Goal: Check status: Check status

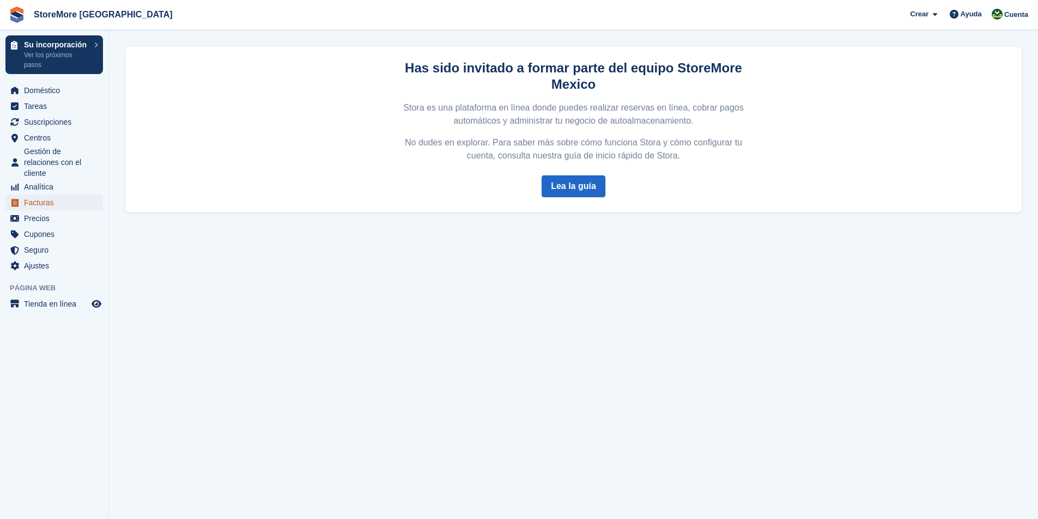
click at [39, 204] on span "Facturas" at bounding box center [56, 202] width 65 height 15
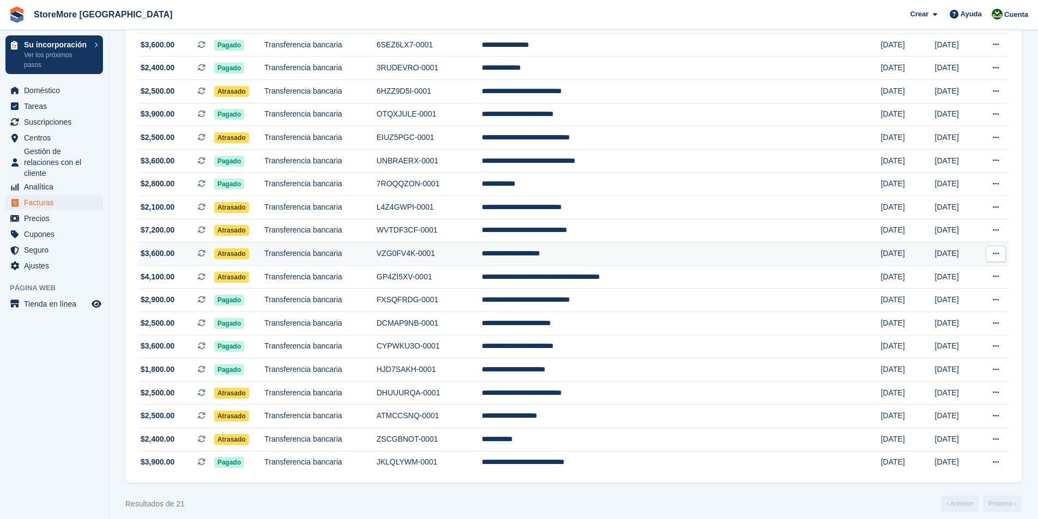
scroll to position [205, 0]
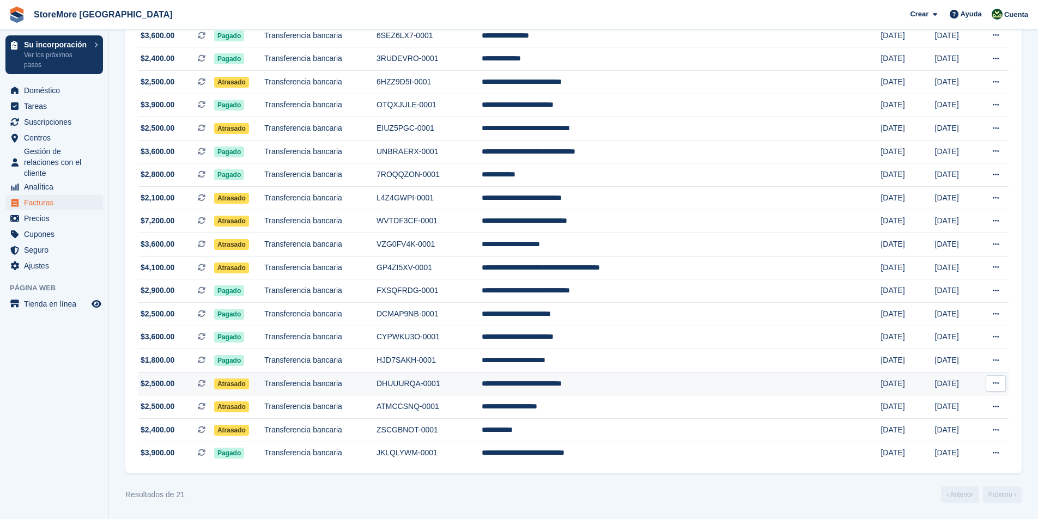
click at [249, 384] on span "Atrasado" at bounding box center [231, 384] width 35 height 11
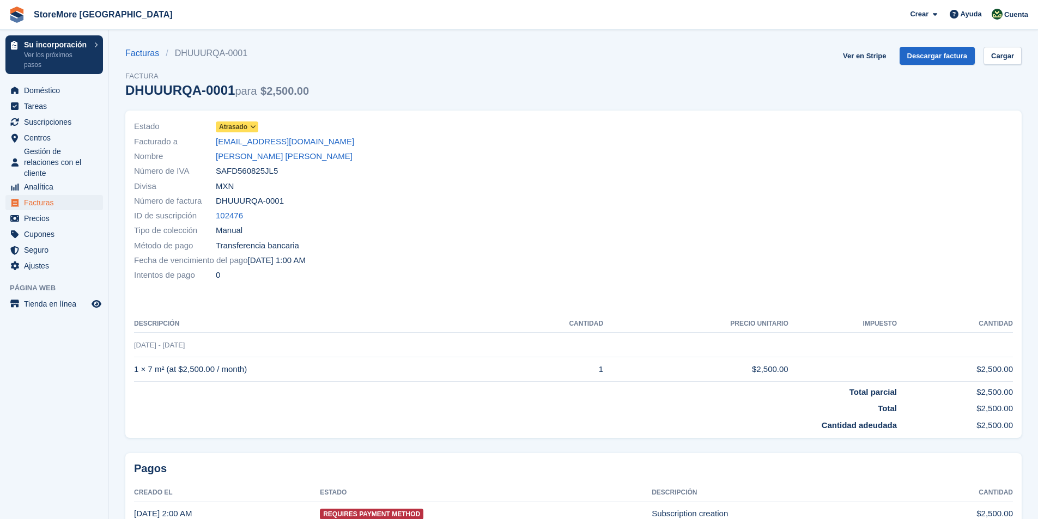
click at [235, 125] on span "Atrasado" at bounding box center [233, 127] width 28 height 10
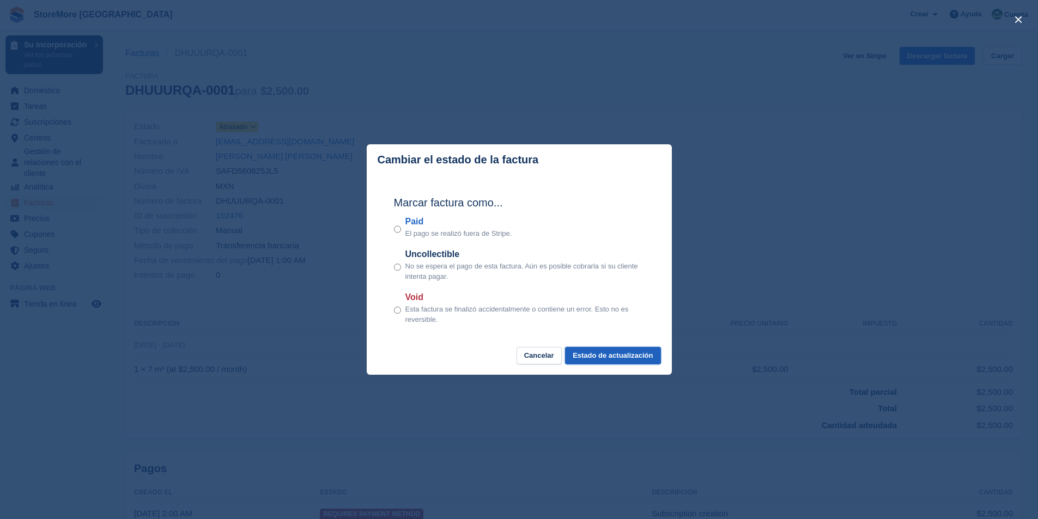
click at [598, 362] on button "Estado de actualización" at bounding box center [612, 356] width 95 height 18
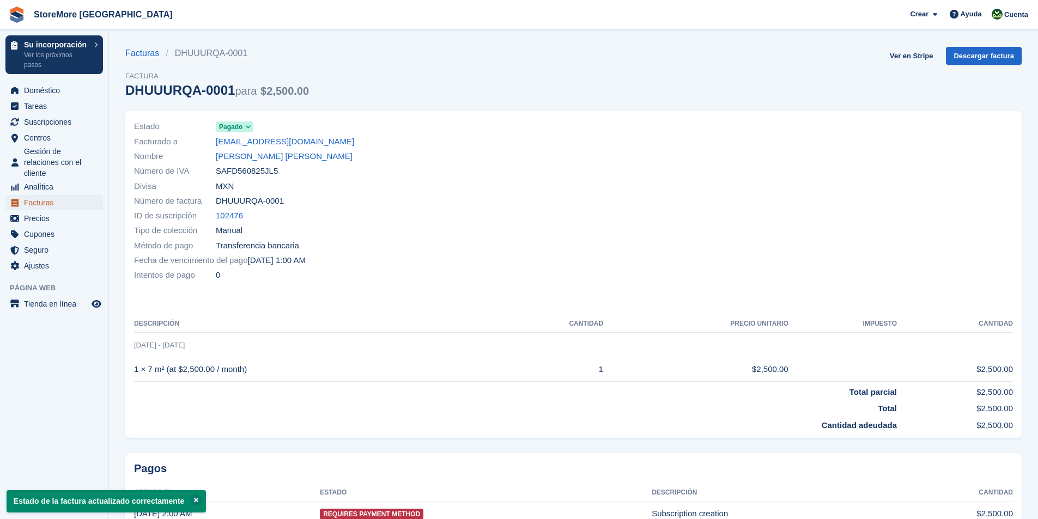
click at [43, 200] on span "Facturas" at bounding box center [56, 202] width 65 height 15
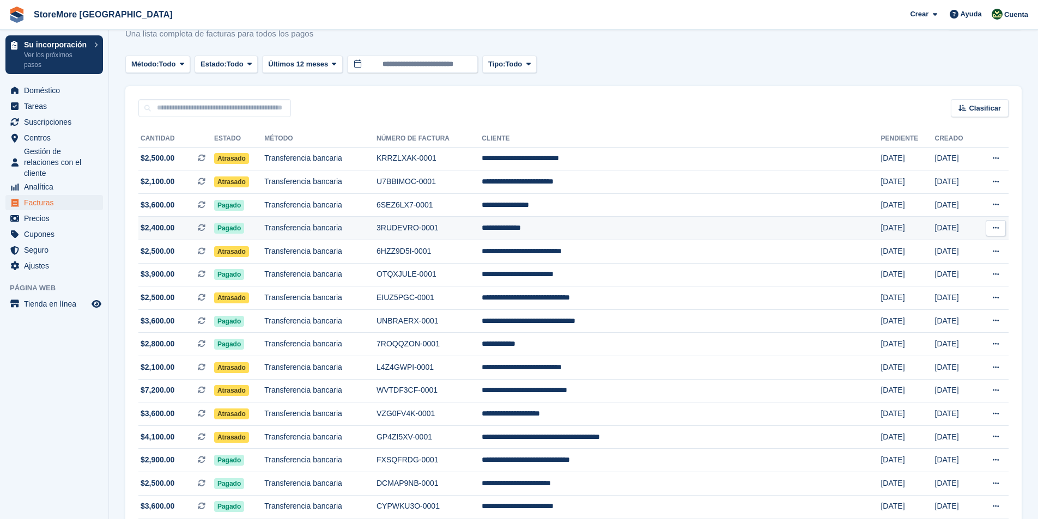
scroll to position [55, 0]
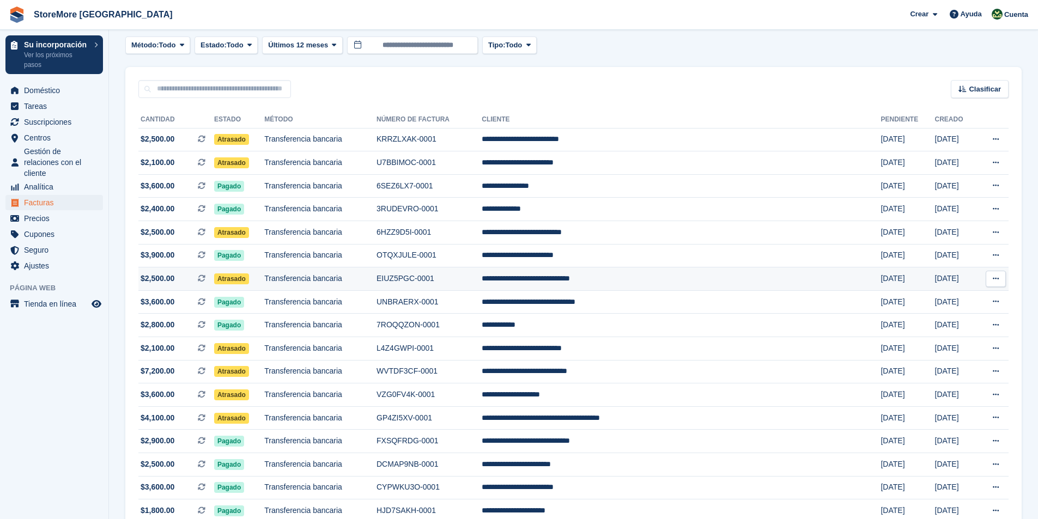
click at [1001, 277] on button at bounding box center [996, 279] width 20 height 16
click at [766, 283] on td "**********" at bounding box center [681, 279] width 399 height 23
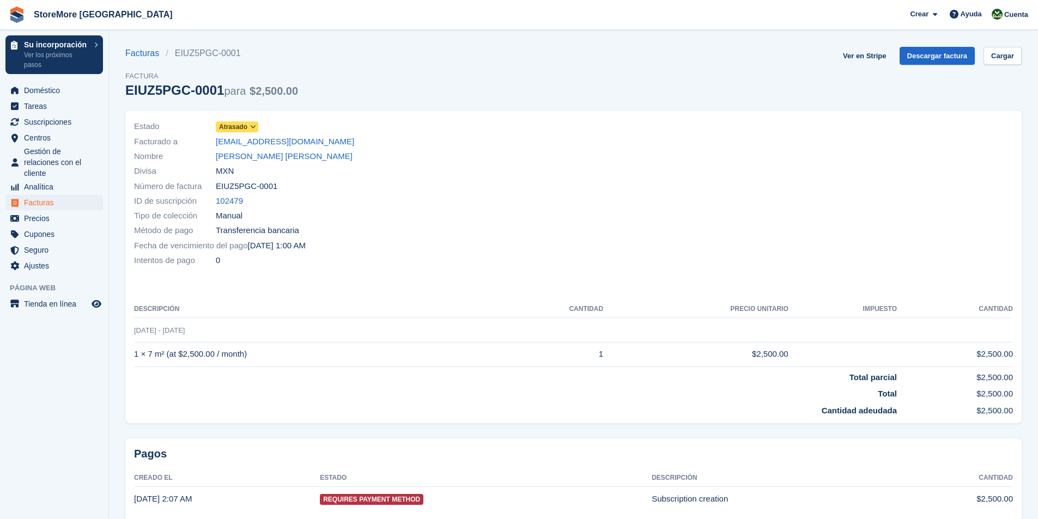
click at [251, 124] on icon at bounding box center [253, 127] width 6 height 7
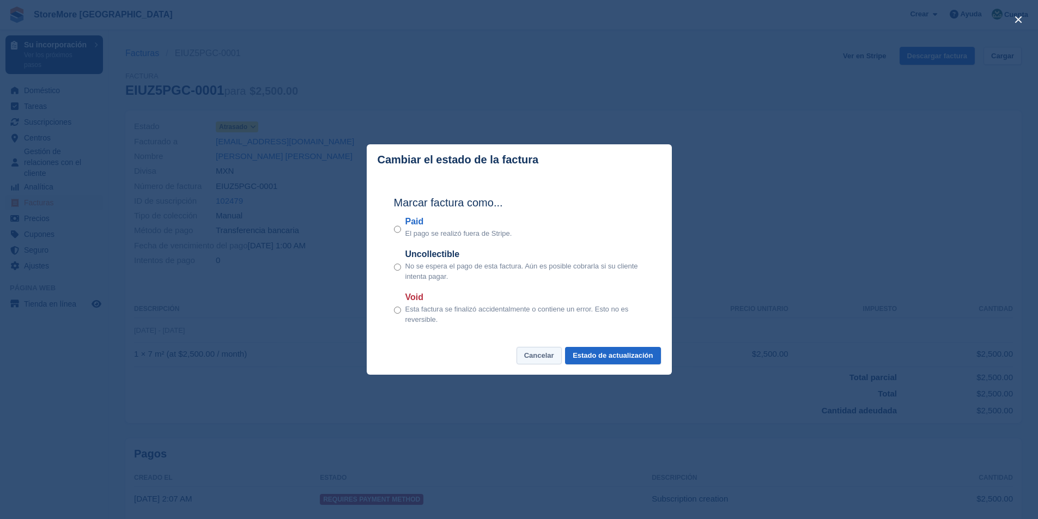
click at [542, 361] on button "Cancelar" at bounding box center [539, 356] width 45 height 18
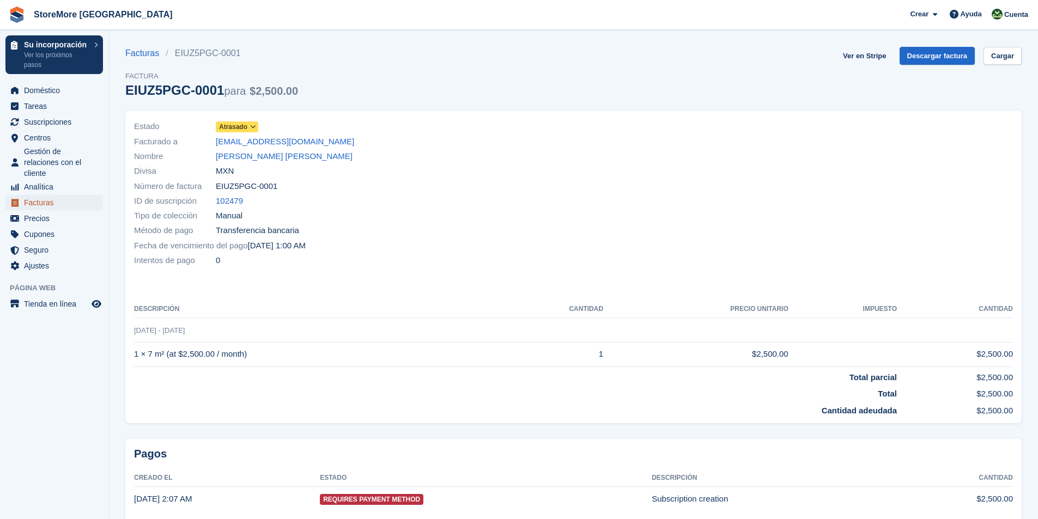
click at [54, 203] on span "Facturas" at bounding box center [56, 202] width 65 height 15
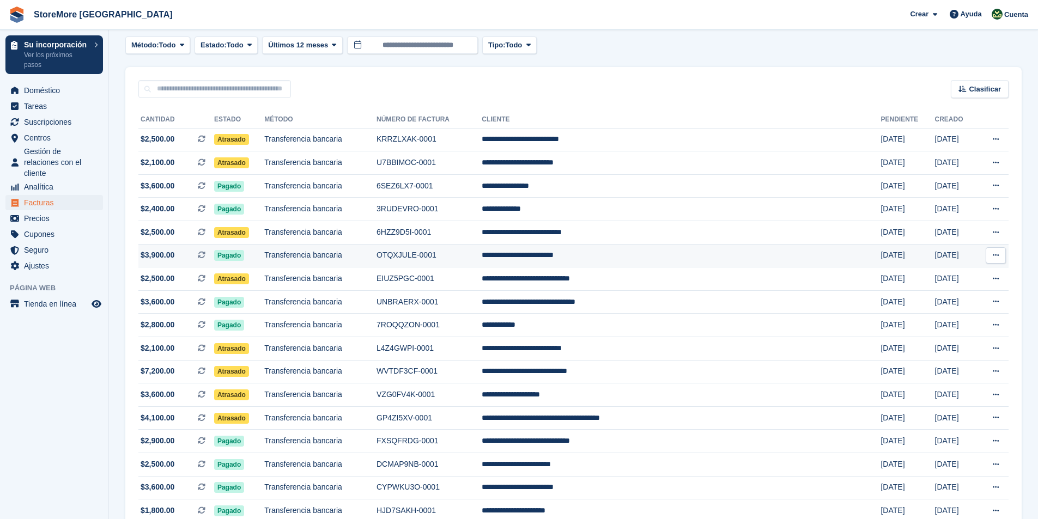
scroll to position [109, 0]
